Goal: Check status

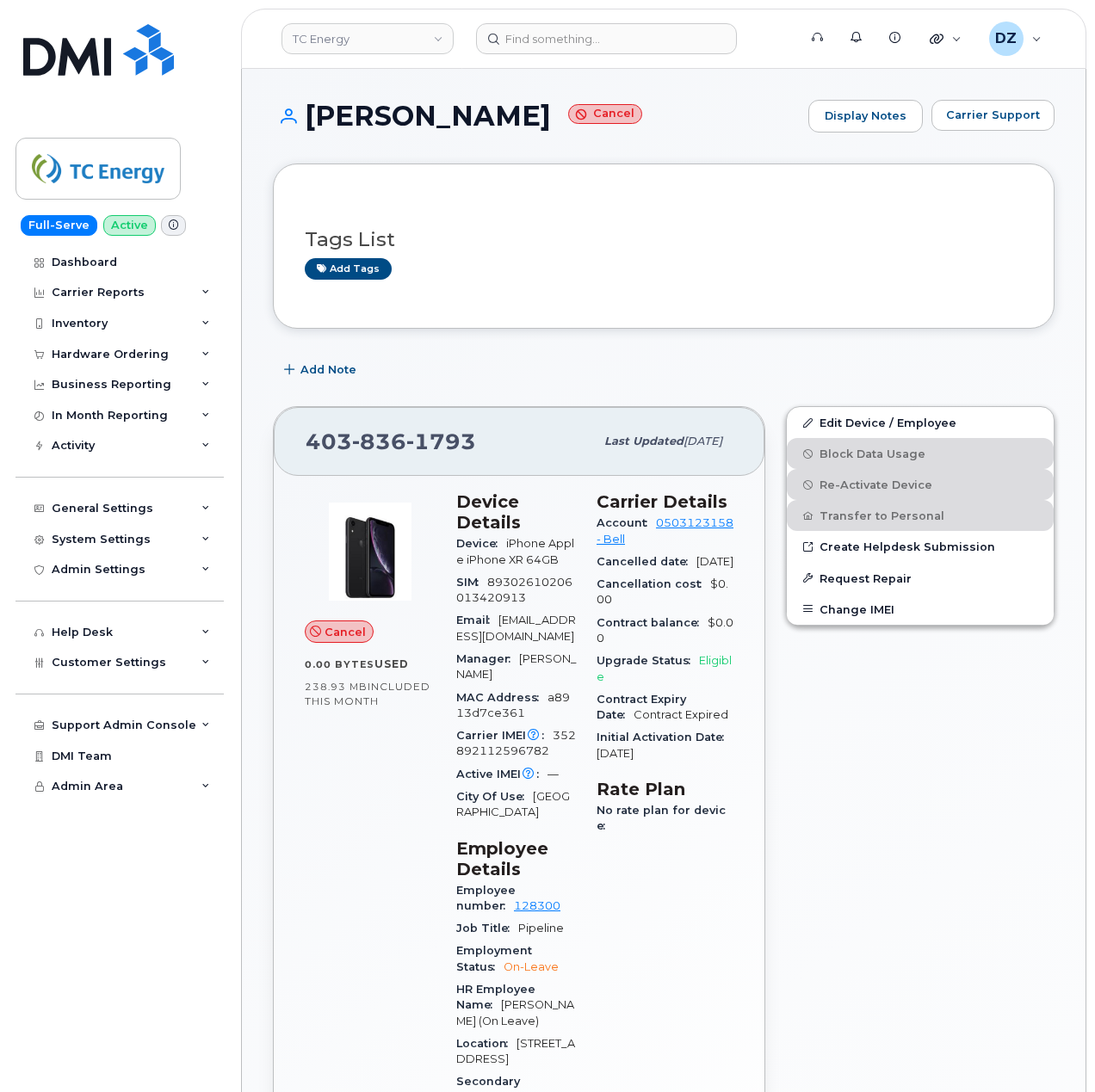
scroll to position [991, 0]
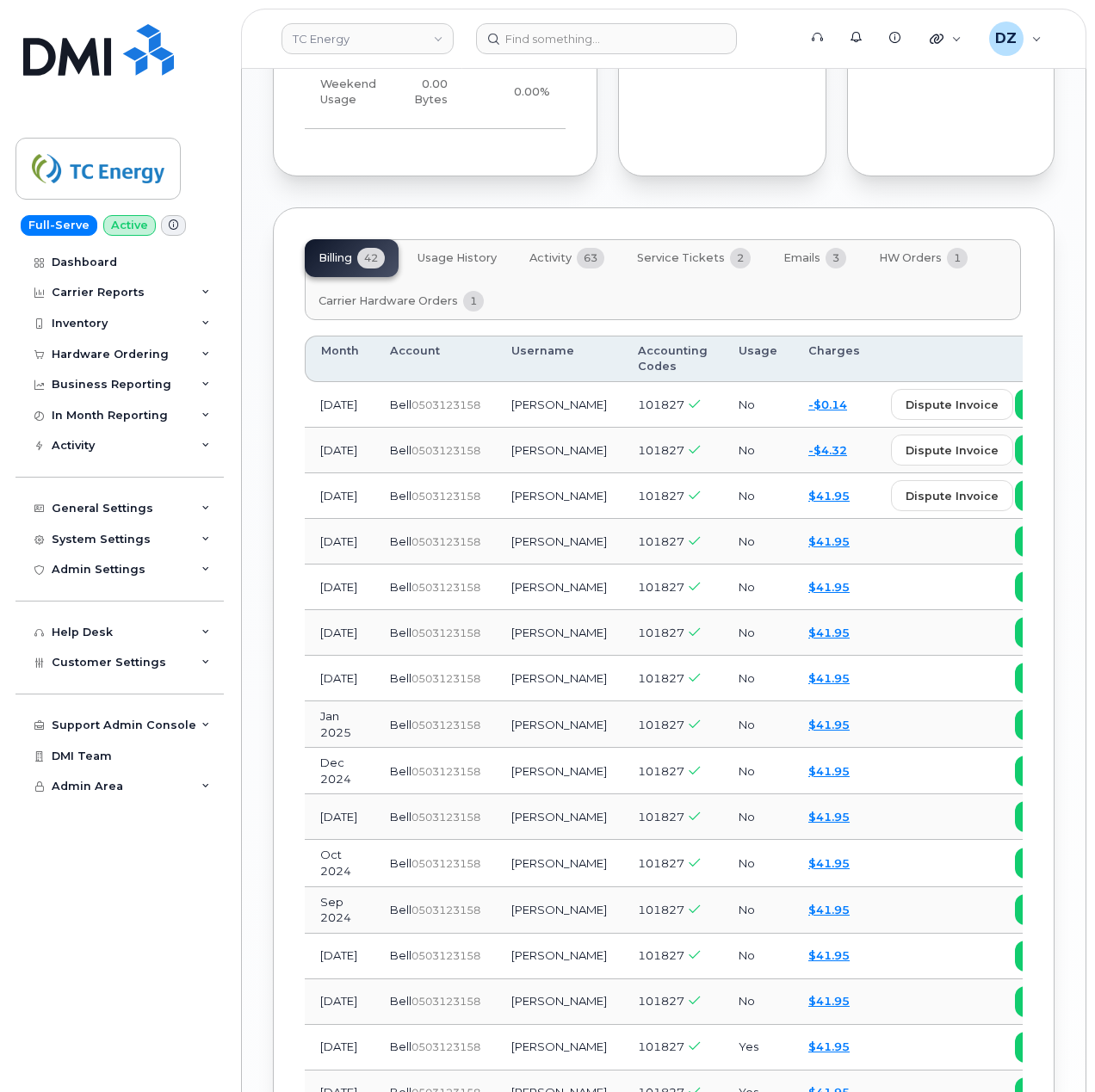
scroll to position [1491, 0]
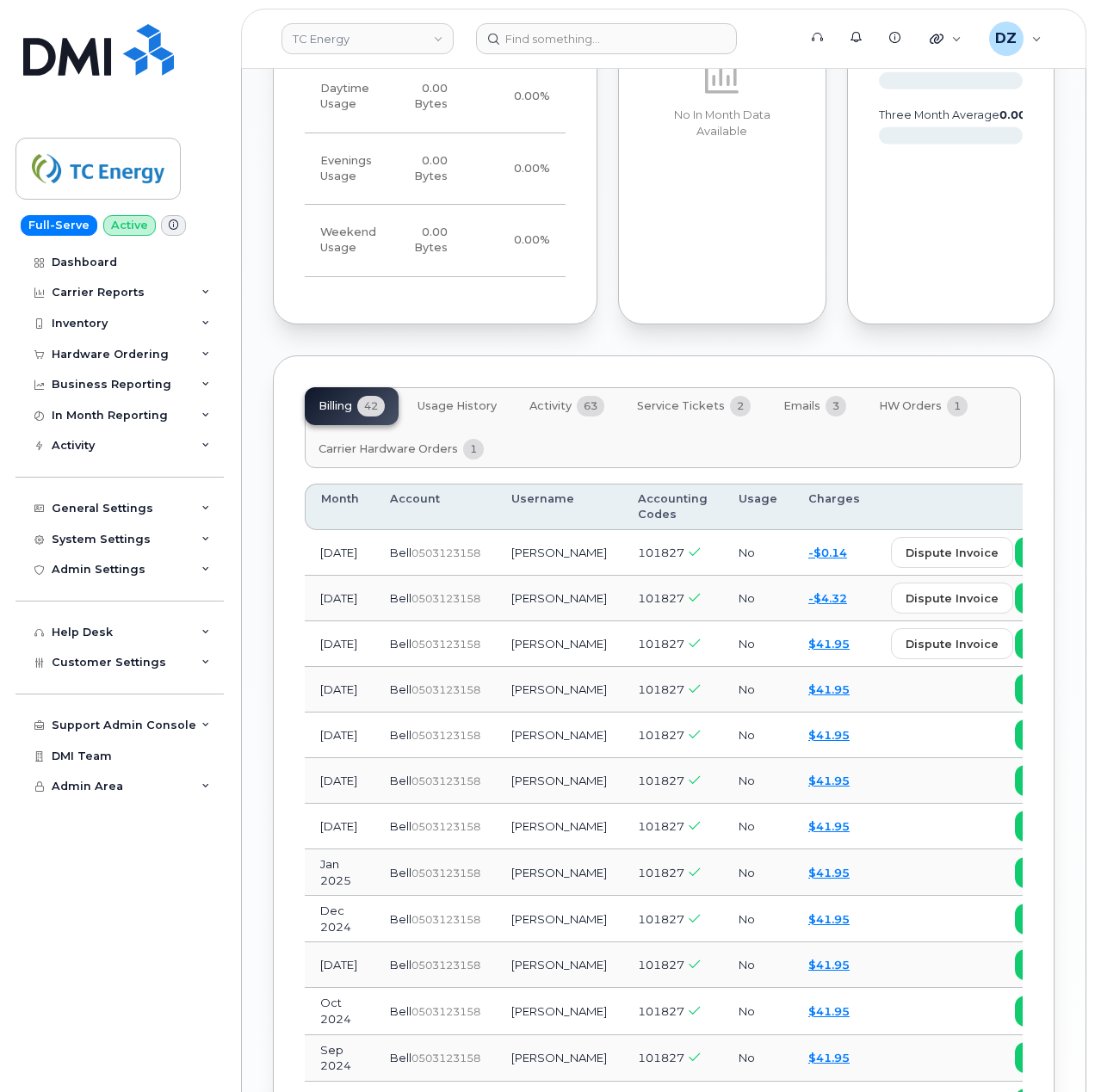
click at [818, 399] on span "Emails" at bounding box center [802, 406] width 37 height 14
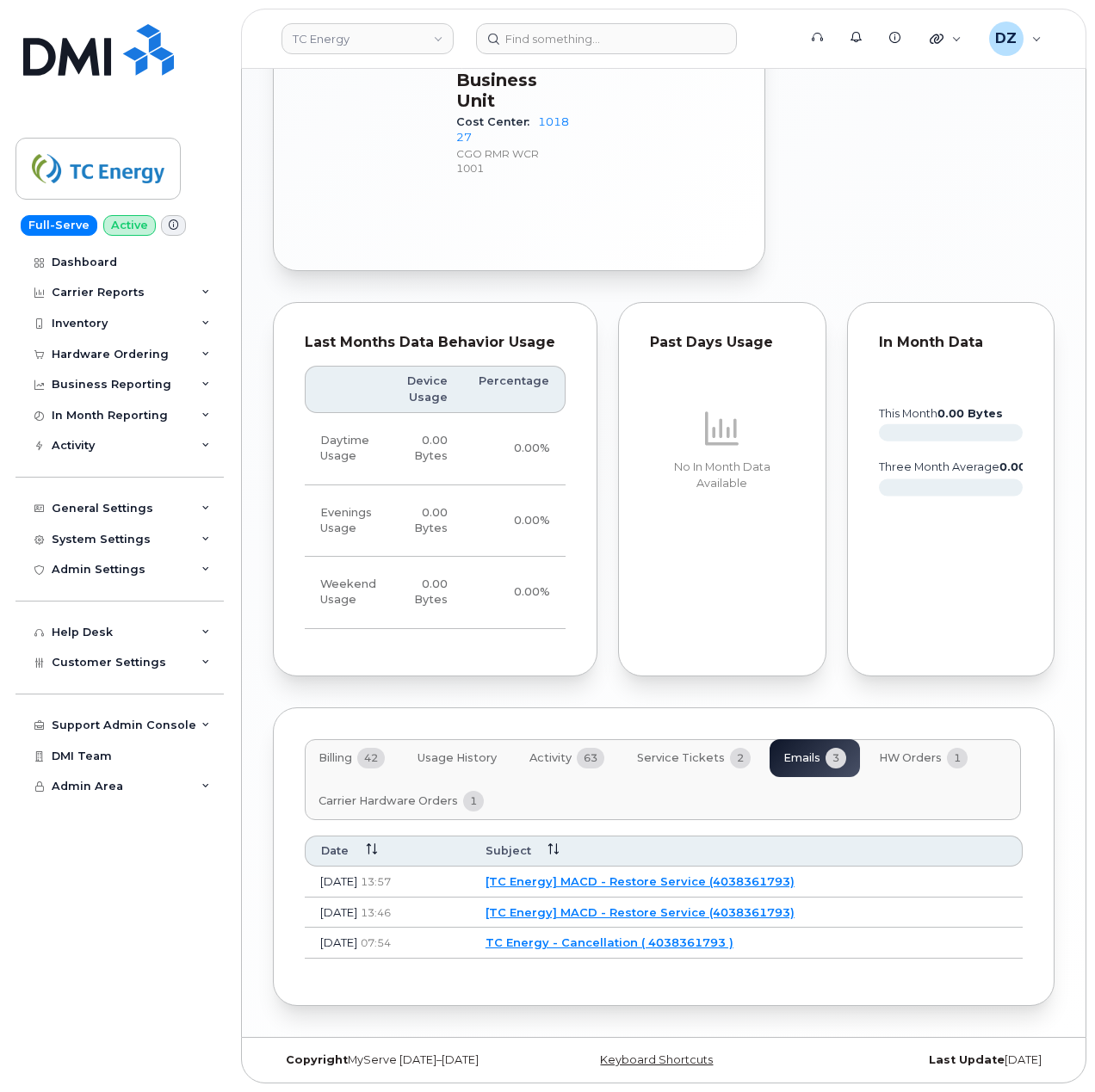
scroll to position [1078, 0]
